Goal: Task Accomplishment & Management: Use online tool/utility

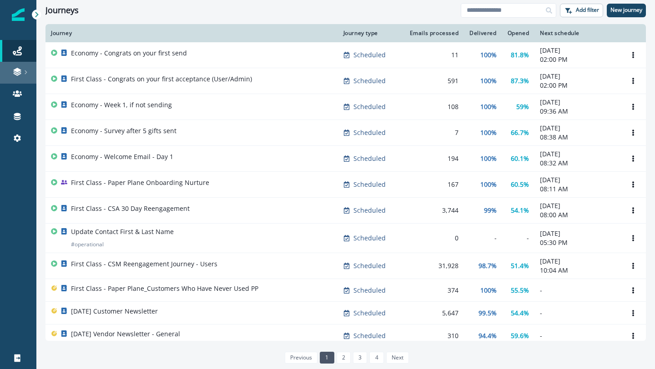
click at [19, 71] on icon at bounding box center [17, 71] width 9 height 9
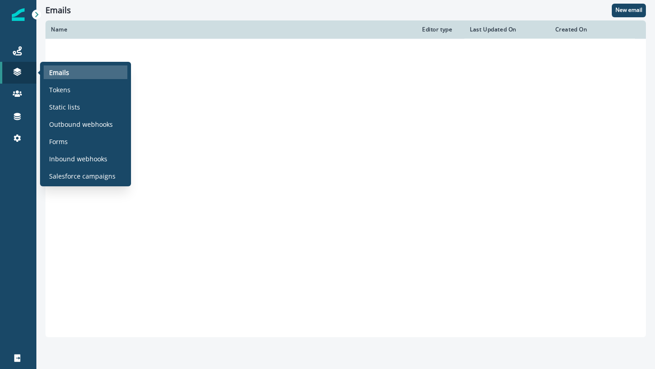
click at [56, 73] on p "Emails" at bounding box center [59, 73] width 20 height 10
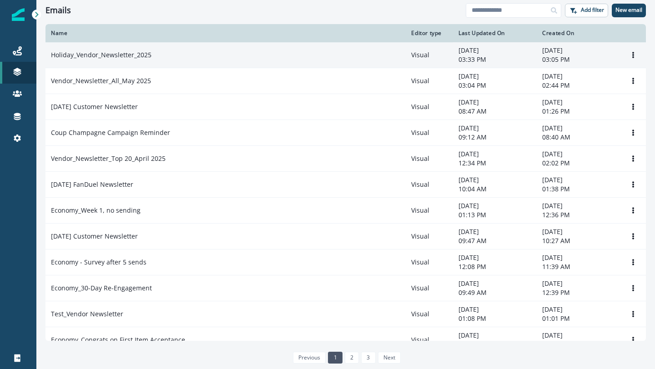
click at [130, 55] on p "Holiday_Vendor_Newsletter_2025" at bounding box center [101, 54] width 101 height 9
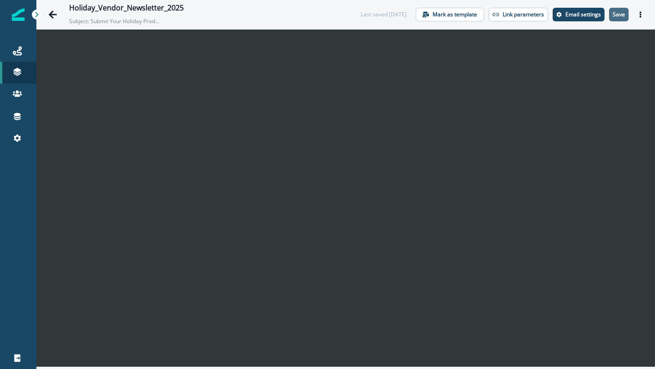
click at [620, 15] on p "Save" at bounding box center [619, 14] width 12 height 6
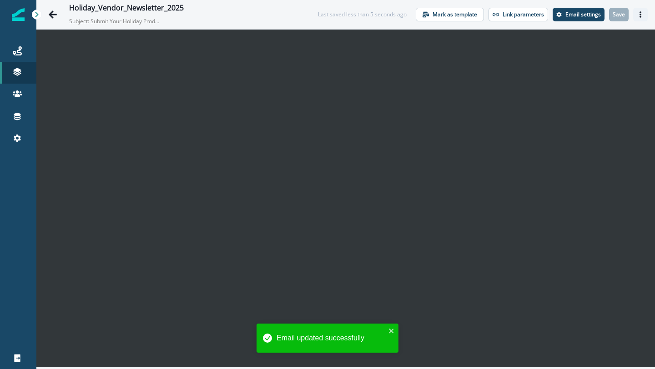
click at [640, 16] on icon "Actions" at bounding box center [641, 14] width 2 height 6
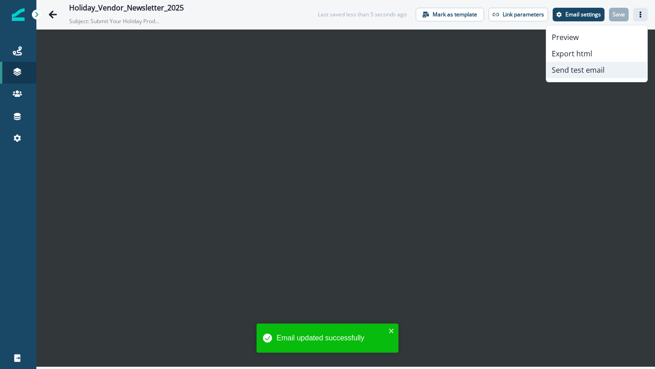
click at [574, 72] on button "Send test email" at bounding box center [596, 70] width 101 height 16
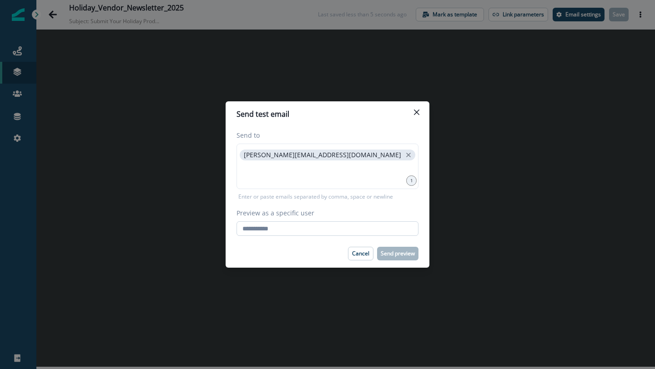
click at [270, 227] on input "Preview as a specific user" at bounding box center [328, 229] width 182 height 15
type input "**********"
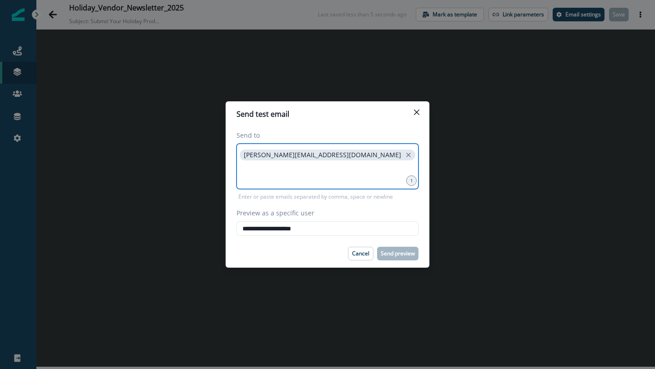
click at [275, 177] on input at bounding box center [327, 174] width 179 height 18
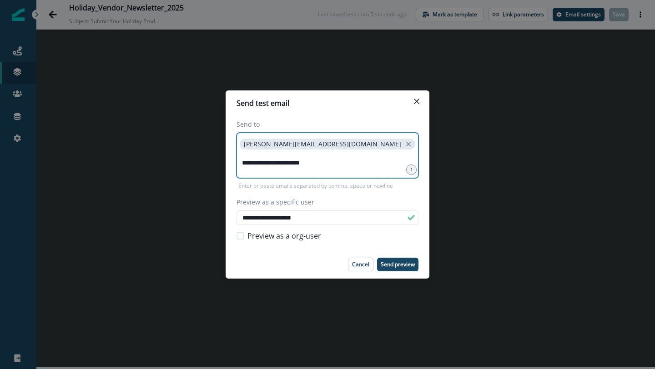
type input "**********"
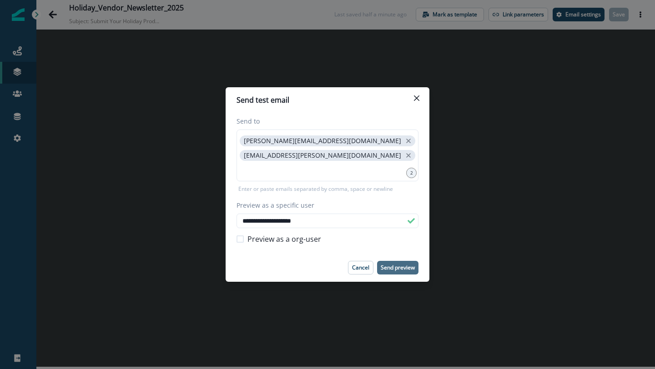
click at [401, 272] on button "Send preview" at bounding box center [397, 268] width 41 height 14
click at [415, 97] on icon "Close" at bounding box center [416, 98] width 5 height 5
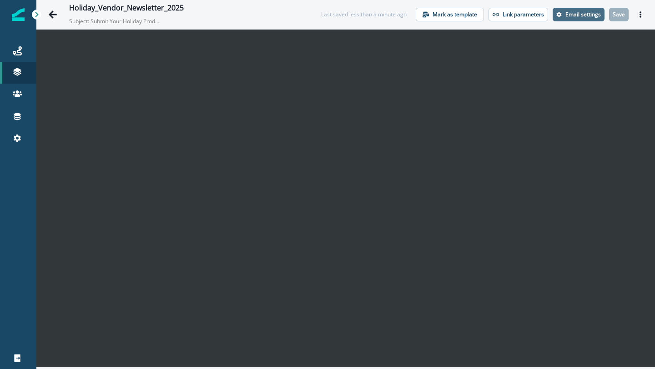
click at [591, 20] on button "Email settings" at bounding box center [579, 15] width 52 height 14
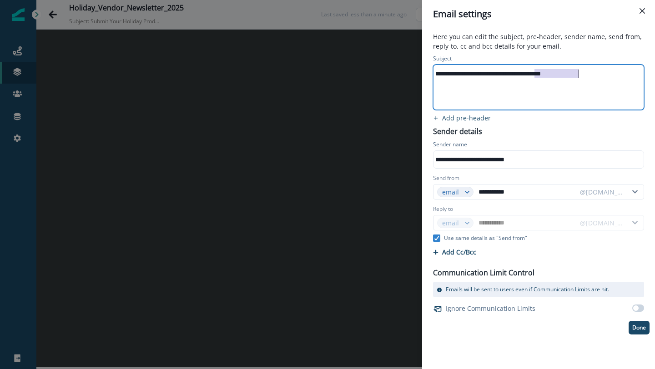
drag, startPoint x: 535, startPoint y: 74, endPoint x: 579, endPoint y: 76, distance: 44.2
click at [579, 76] on div "**********" at bounding box center [537, 74] width 209 height 14
click at [634, 331] on p "Done" at bounding box center [639, 328] width 14 height 6
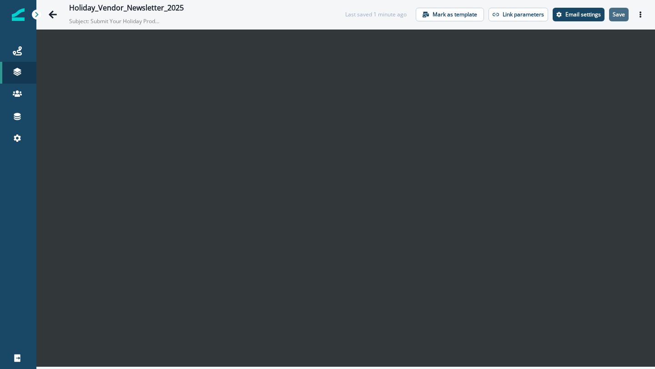
click at [616, 15] on p "Save" at bounding box center [619, 14] width 12 height 6
click at [576, 15] on p "Email settings" at bounding box center [582, 14] width 35 height 6
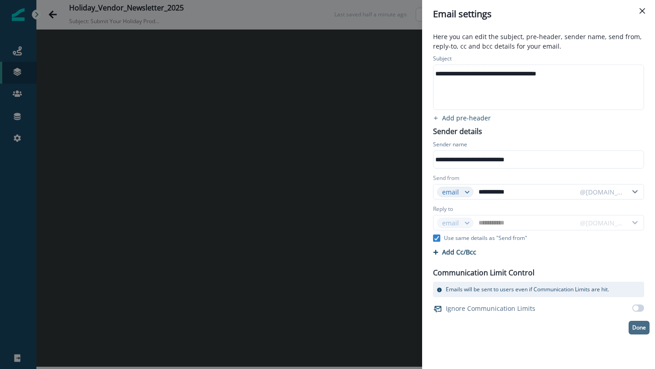
click at [640, 330] on p "Done" at bounding box center [639, 328] width 14 height 6
